Goal: Task Accomplishment & Management: Complete application form

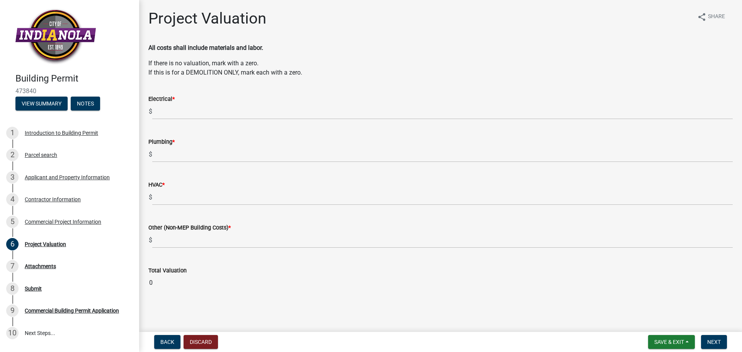
scroll to position [47, 0]
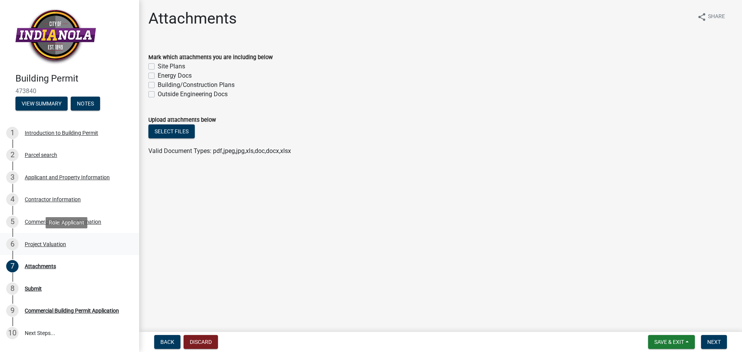
click at [49, 244] on div "Project Valuation" at bounding box center [45, 244] width 41 height 5
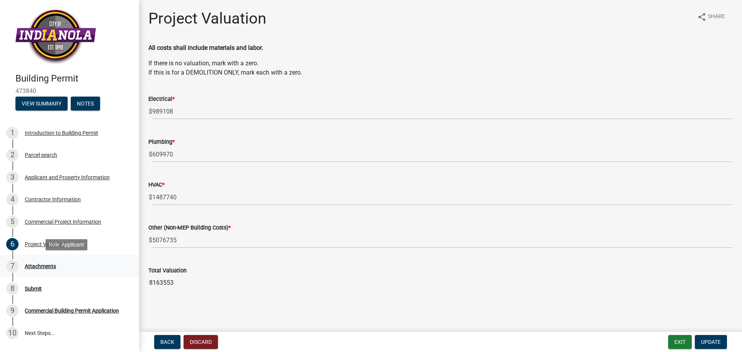
click at [46, 266] on div "Attachments" at bounding box center [40, 266] width 31 height 5
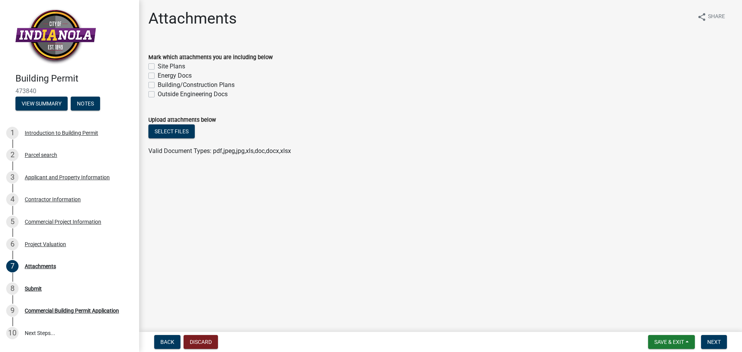
click at [158, 85] on label "Building/Construction Plans" at bounding box center [196, 84] width 77 height 9
click at [158, 85] on input "Building/Construction Plans" at bounding box center [160, 82] width 5 height 5
checkbox input "true"
checkbox input "false"
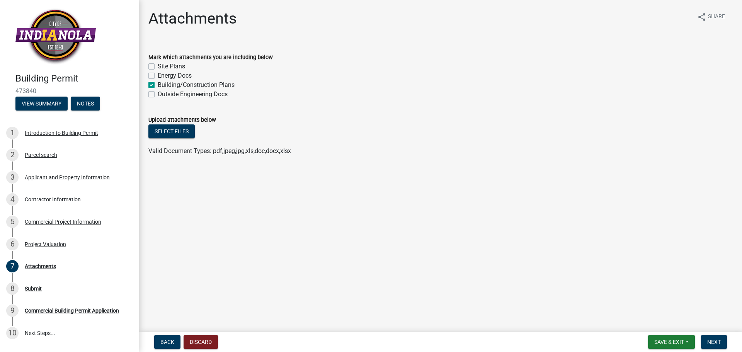
checkbox input "true"
checkbox input "false"
click at [186, 128] on button "Select files" at bounding box center [171, 132] width 46 height 14
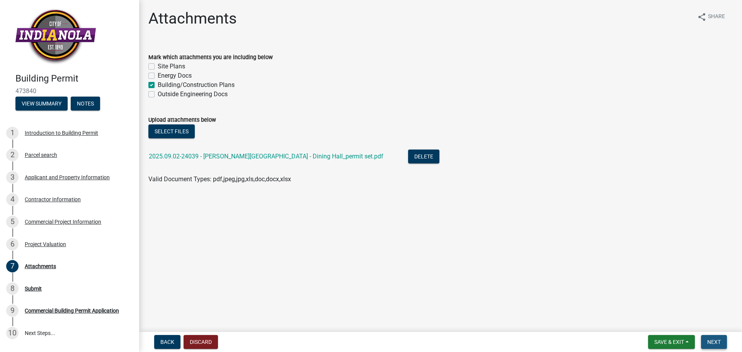
click at [719, 342] on span "Next" at bounding box center [715, 342] width 14 height 6
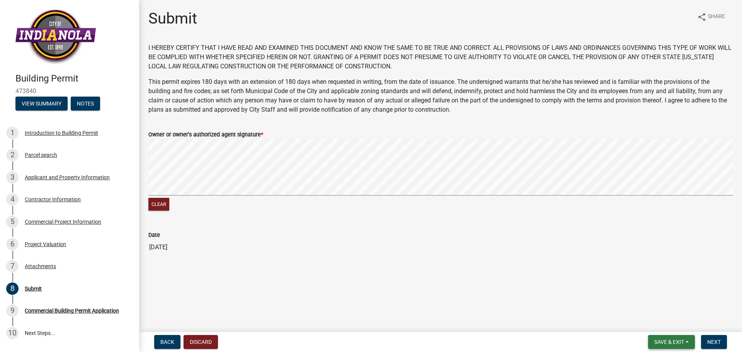
click at [655, 341] on span "Save & Exit" at bounding box center [670, 342] width 30 height 6
click at [652, 301] on button "Save" at bounding box center [664, 303] width 62 height 19
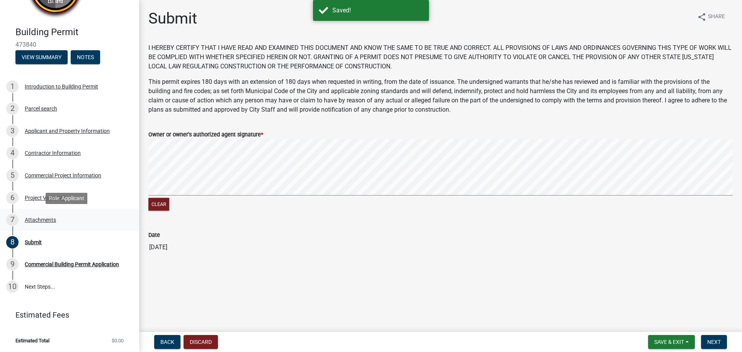
scroll to position [47, 0]
click at [78, 265] on div "Commercial Building Permit Application" at bounding box center [72, 263] width 94 height 5
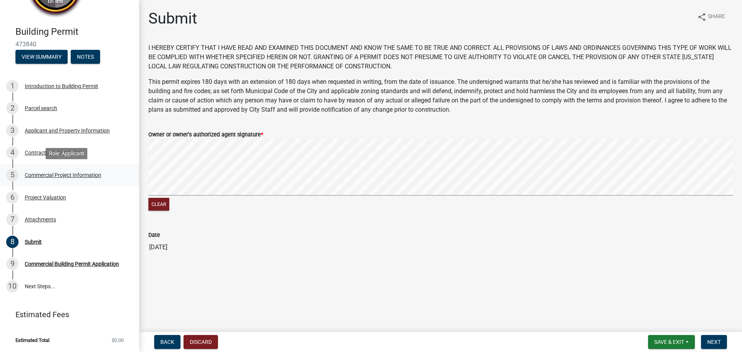
click at [111, 172] on div "5 Commercial Project Information" at bounding box center [66, 175] width 121 height 12
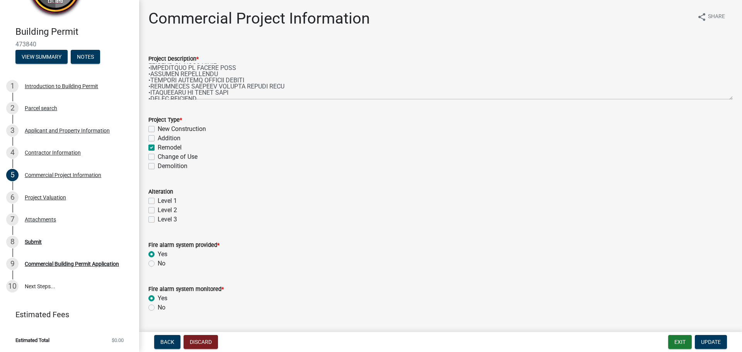
scroll to position [0, 0]
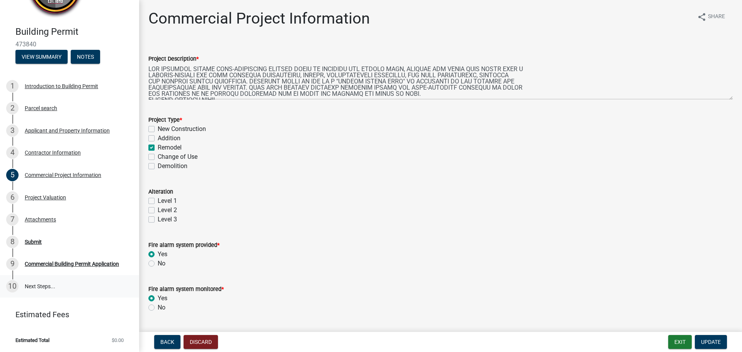
click at [60, 289] on link "10 Next Steps..." at bounding box center [69, 286] width 139 height 22
click at [34, 58] on button "View Summary" at bounding box center [41, 57] width 52 height 14
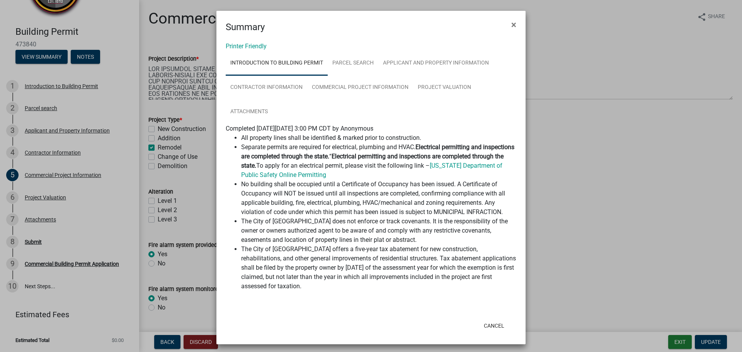
scroll to position [3, 0]
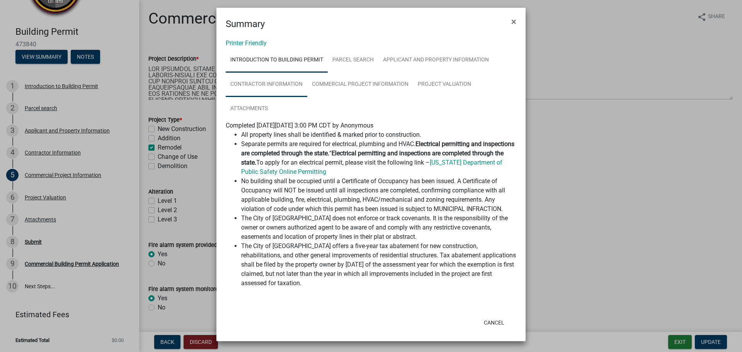
click at [285, 82] on link "Contractor Information" at bounding box center [267, 84] width 82 height 25
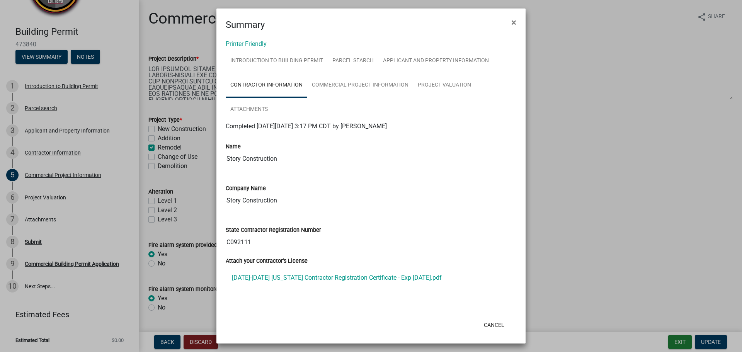
scroll to position [5, 0]
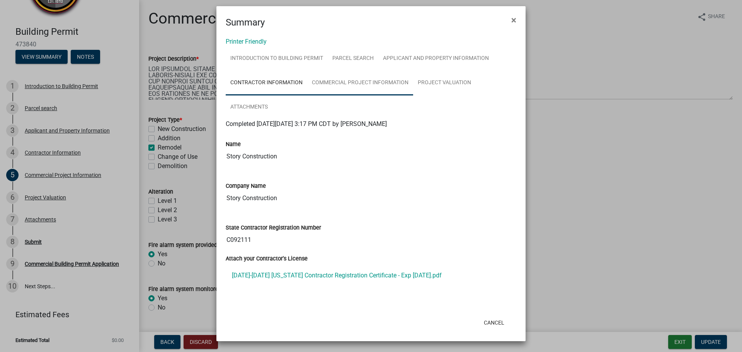
click at [338, 81] on link "Commercial Project Information" at bounding box center [360, 83] width 106 height 25
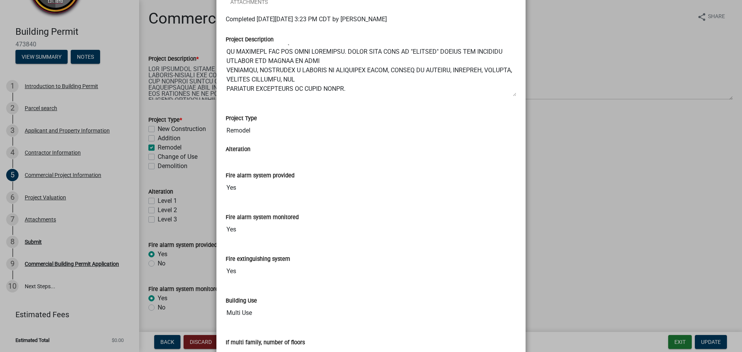
scroll to position [0, 0]
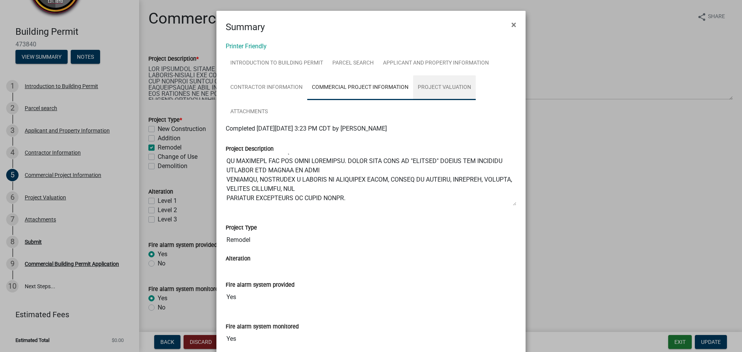
click at [447, 90] on link "Project Valuation" at bounding box center [444, 87] width 63 height 25
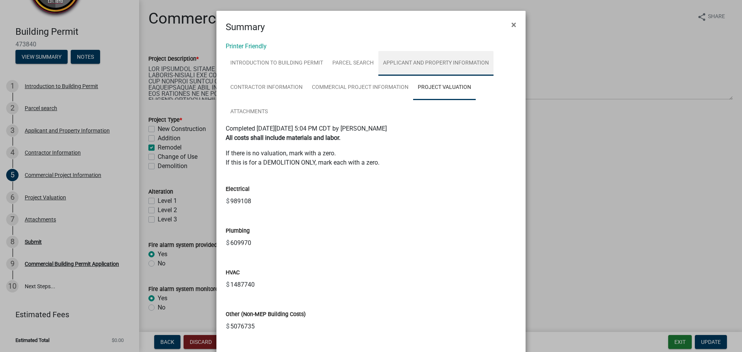
click at [428, 61] on link "Applicant and Property Information" at bounding box center [436, 63] width 115 height 25
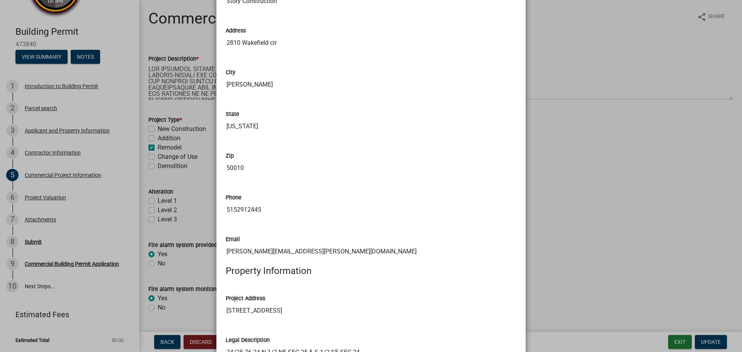
scroll to position [309, 0]
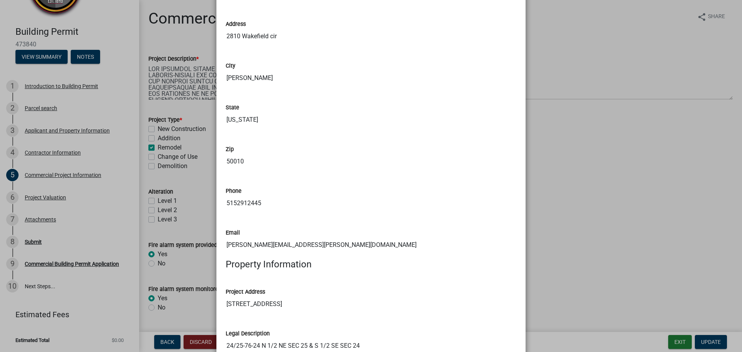
click at [592, 148] on ngb-modal-window "Summary × Printer Friendly Introduction to Building Permit Parcel search Applic…" at bounding box center [371, 176] width 742 height 352
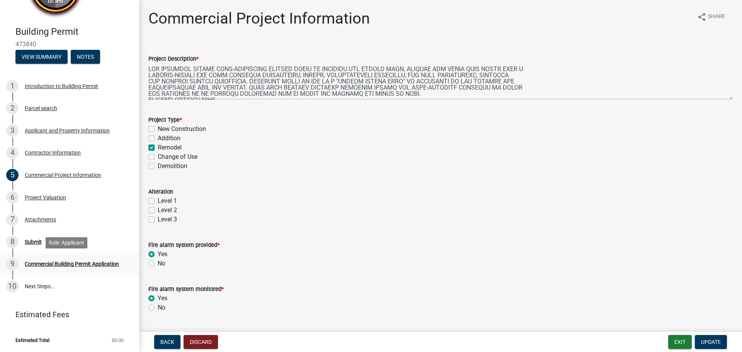
click at [63, 262] on div "Commercial Building Permit Application" at bounding box center [72, 263] width 94 height 5
click at [67, 243] on div "8 Submit" at bounding box center [66, 242] width 121 height 12
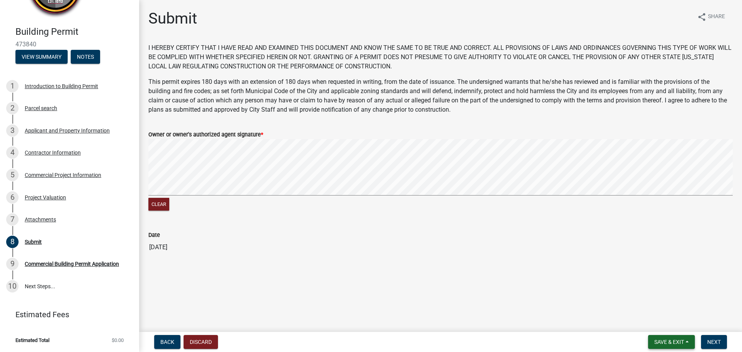
click at [672, 339] on span "Save & Exit" at bounding box center [670, 342] width 30 height 6
click at [656, 304] on button "Save" at bounding box center [664, 303] width 62 height 19
